Goal: Information Seeking & Learning: Learn about a topic

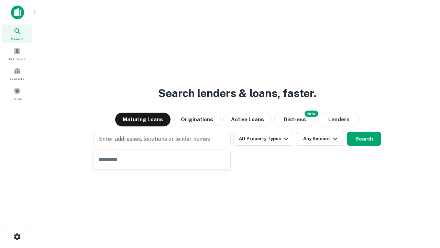
type input "**********"
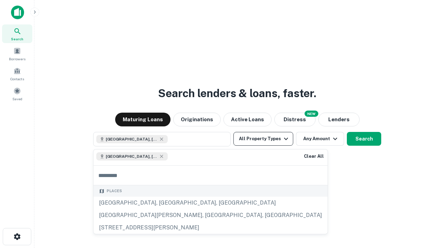
click at [263, 139] on button "All Property Types" at bounding box center [263, 139] width 60 height 14
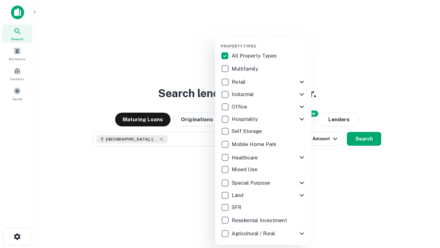
click at [269, 42] on button "button" at bounding box center [269, 42] width 96 height 0
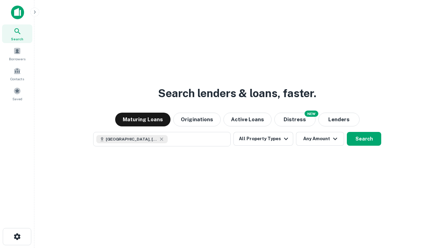
scroll to position [11, 0]
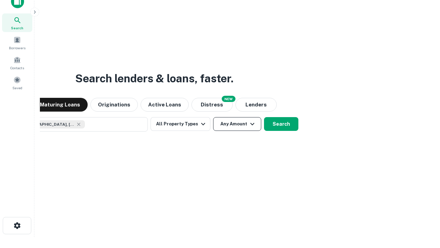
click at [213, 117] on button "Any Amount" at bounding box center [237, 124] width 48 height 14
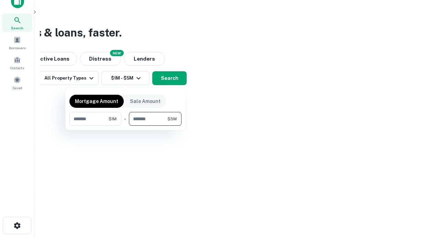
type input "*******"
click at [125, 125] on button "button" at bounding box center [125, 125] width 112 height 0
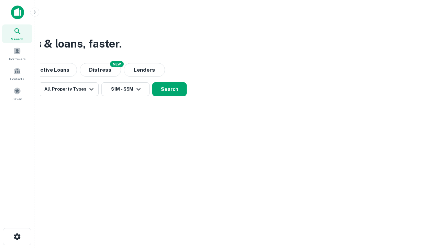
scroll to position [0, 0]
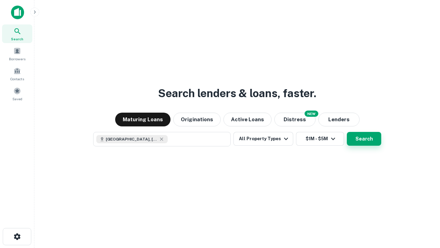
click at [347, 132] on button "Search" at bounding box center [364, 139] width 34 height 14
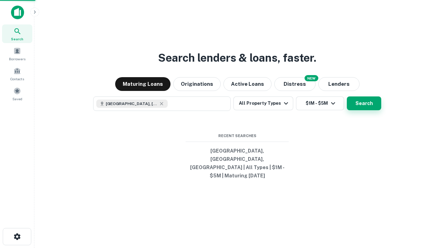
scroll to position [11, 0]
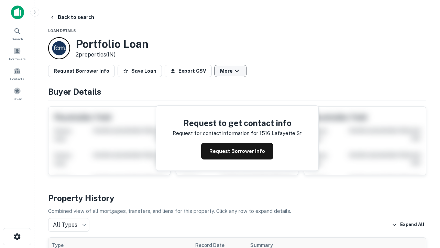
click at [230, 71] on button "More" at bounding box center [231, 71] width 32 height 12
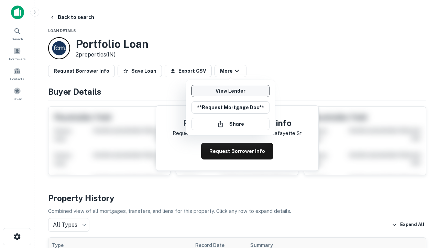
click at [230, 91] on link "View Lender" at bounding box center [231, 91] width 78 height 12
